Goal: Transaction & Acquisition: Purchase product/service

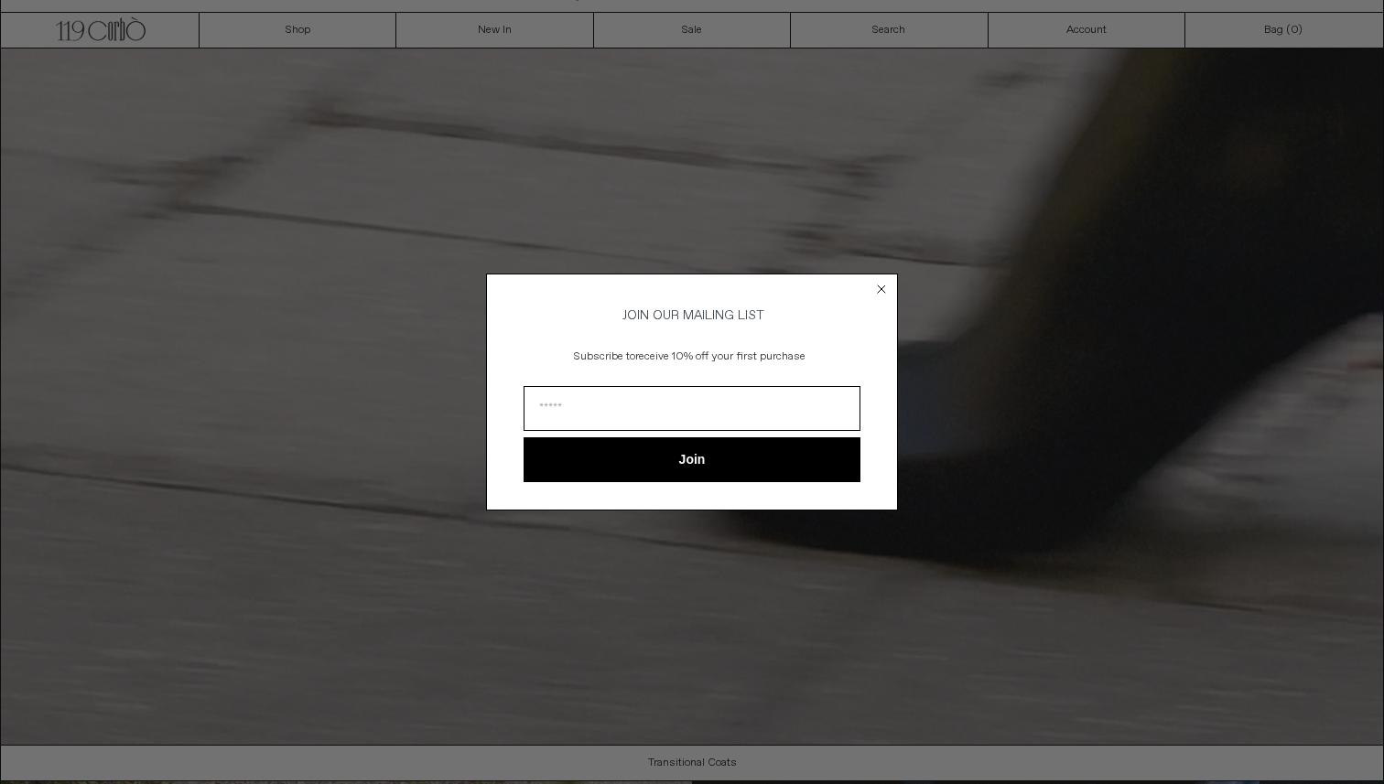
click at [885, 286] on circle "Close dialog" at bounding box center [881, 289] width 17 height 17
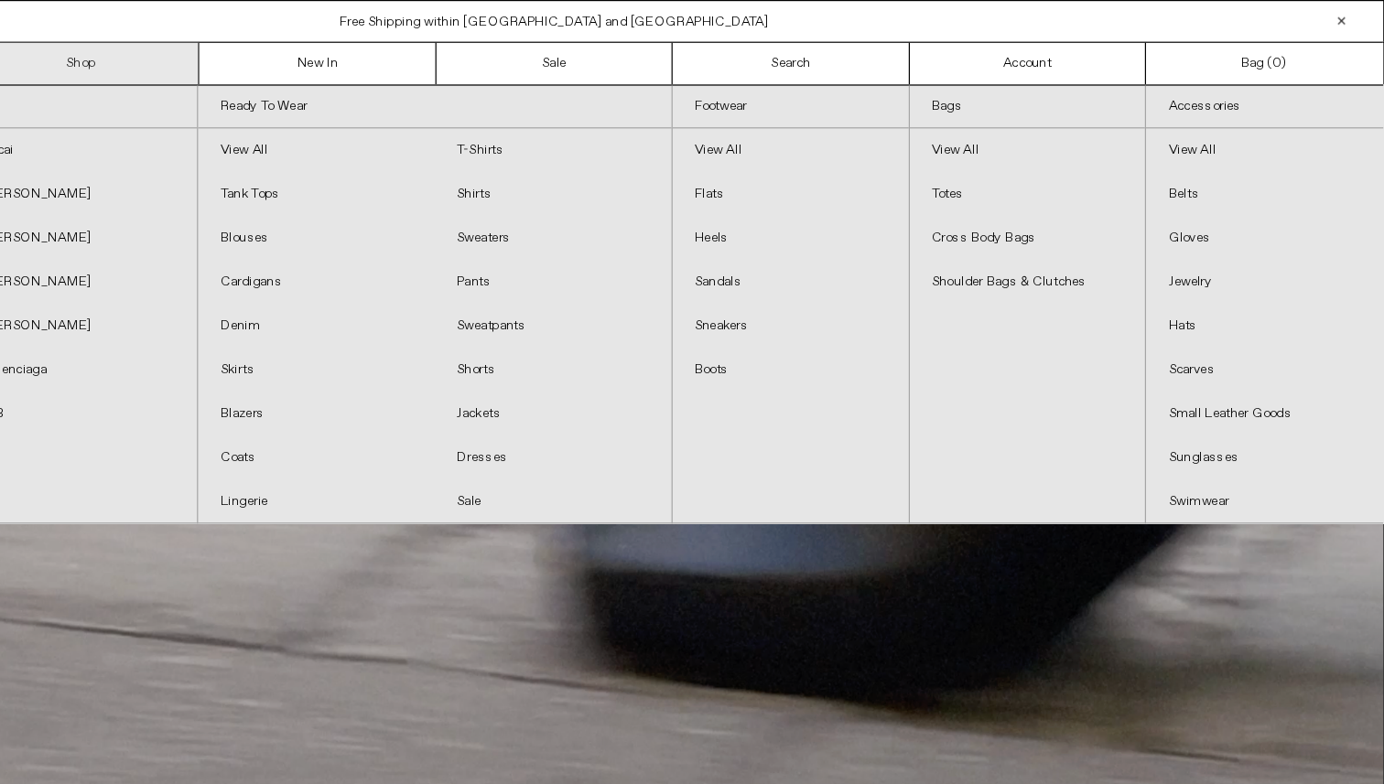
click at [324, 55] on link "Shop" at bounding box center [297, 53] width 197 height 35
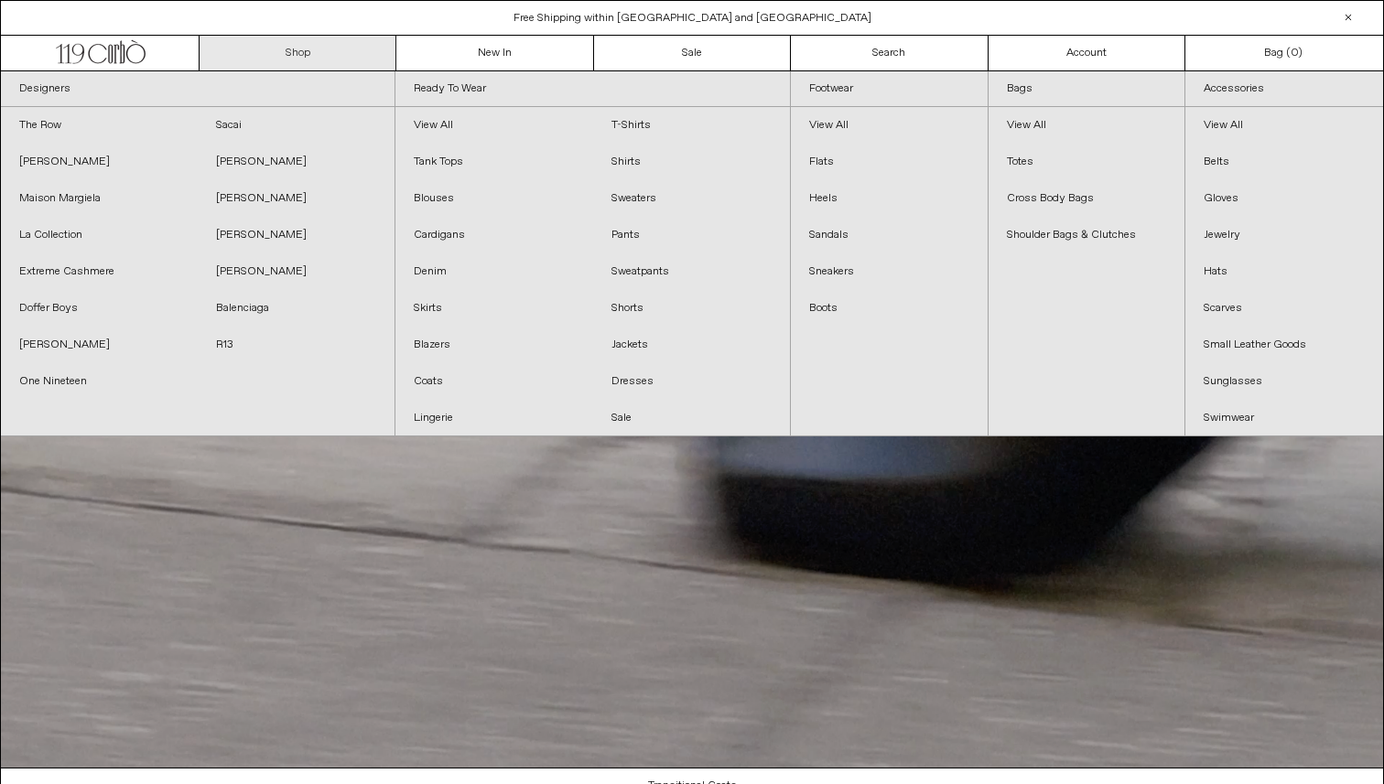
click at [296, 55] on link "Shop" at bounding box center [297, 53] width 197 height 35
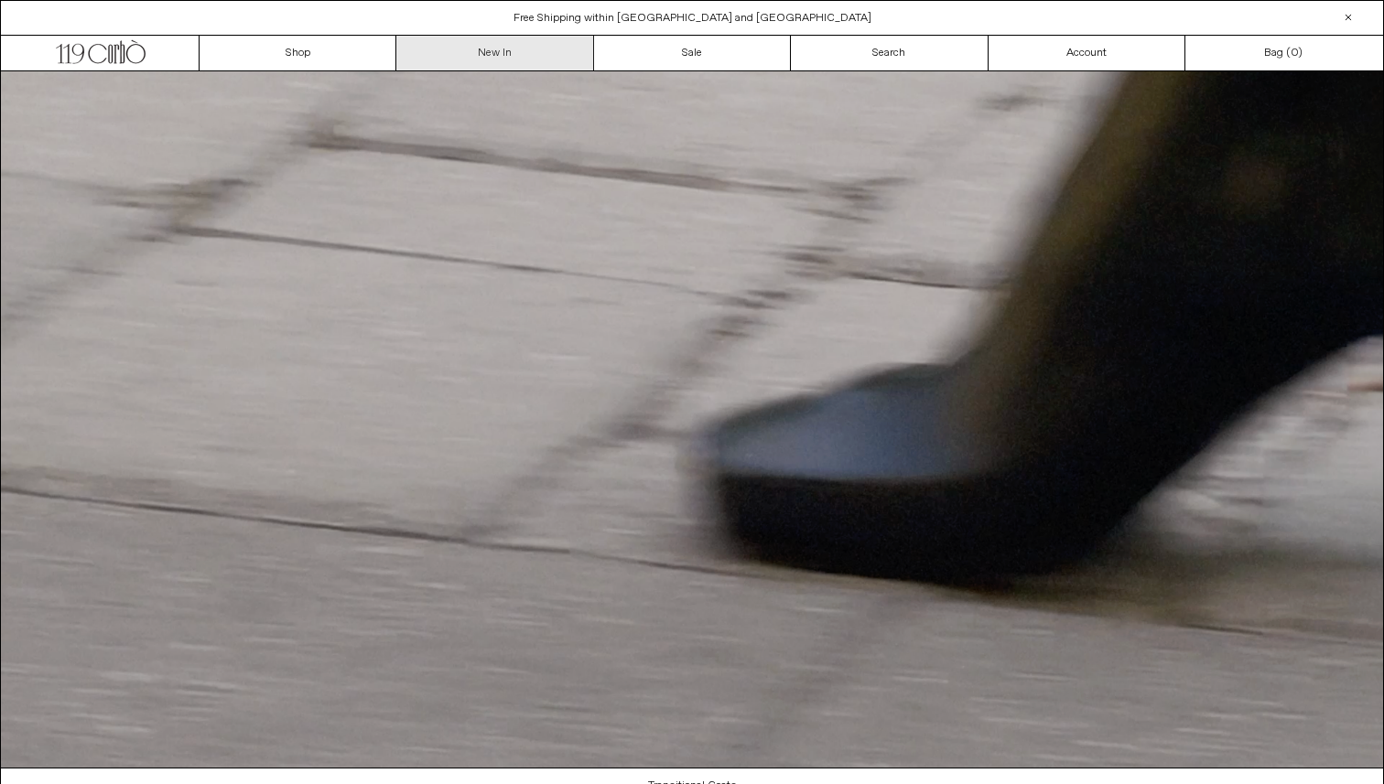
click at [482, 60] on link "New In" at bounding box center [494, 53] width 197 height 35
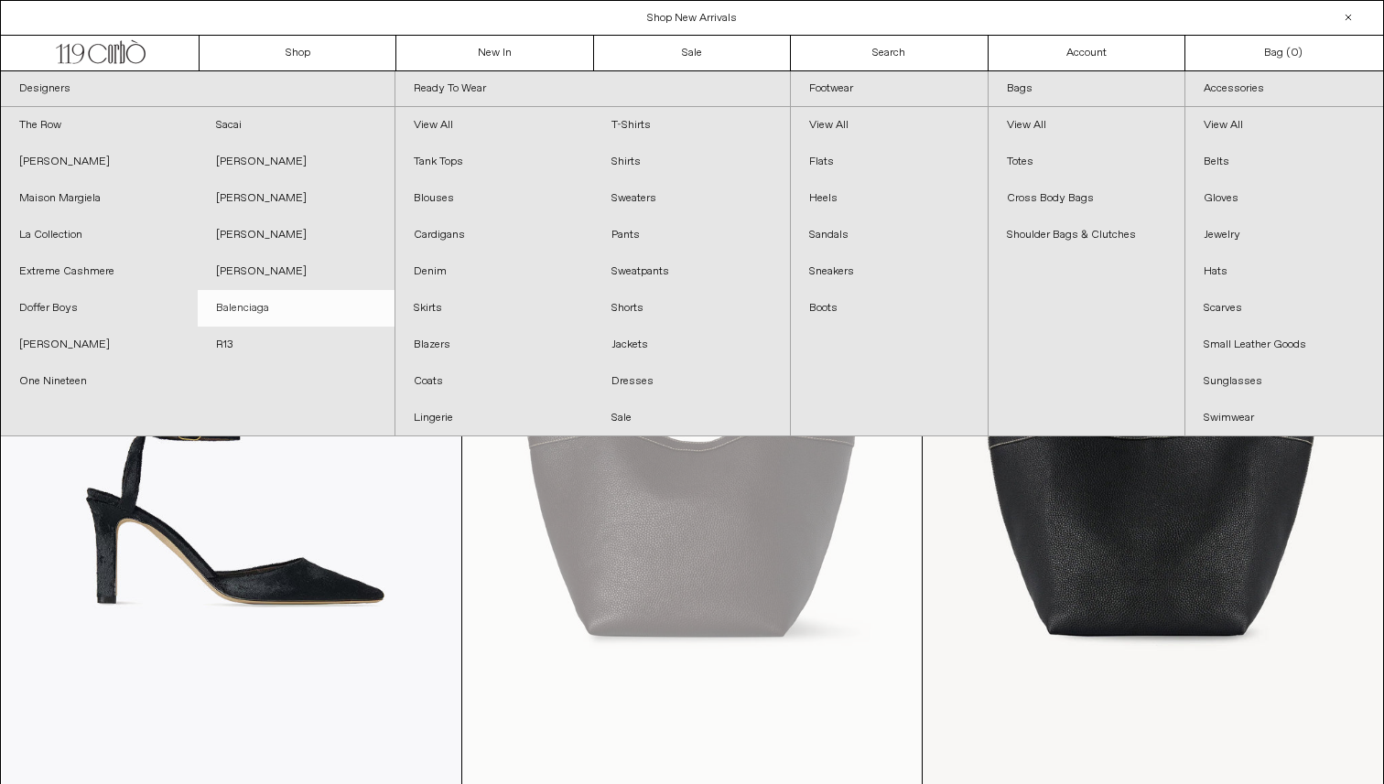
click at [244, 306] on link "Balenciaga" at bounding box center [296, 308] width 197 height 37
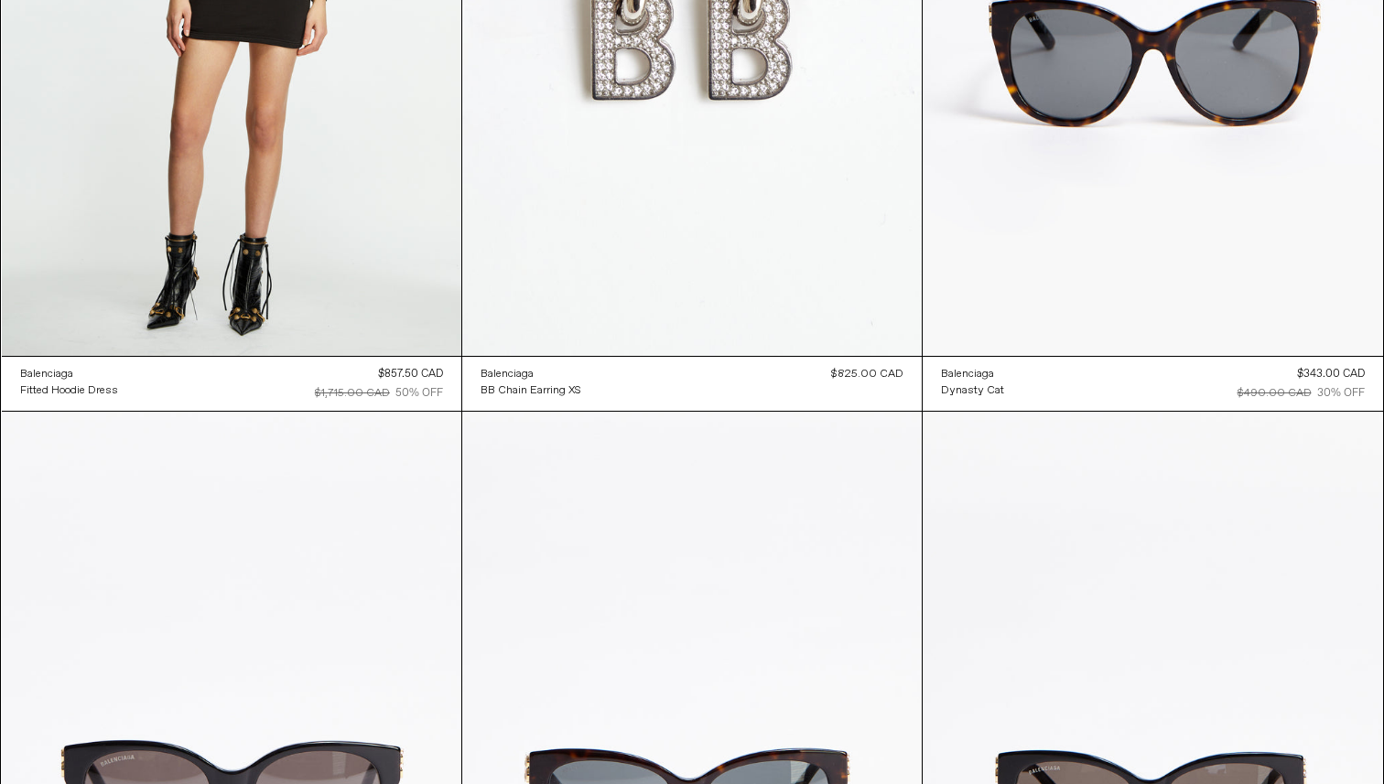
scroll to position [15528, 0]
